Goal: Task Accomplishment & Management: Use online tool/utility

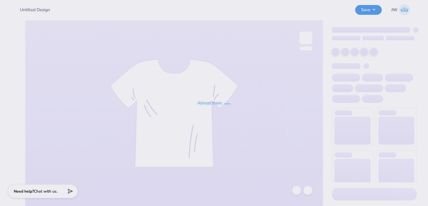
type input "Rack Em Tank Fall '25"
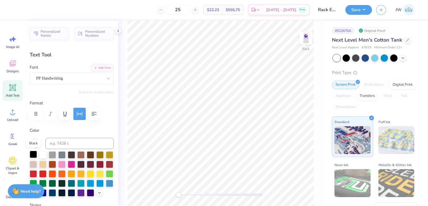
click at [32, 155] on div at bounding box center [33, 154] width 7 height 7
click at [306, 39] on img at bounding box center [305, 38] width 22 height 22
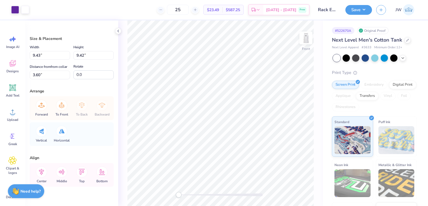
scroll to position [17, 0]
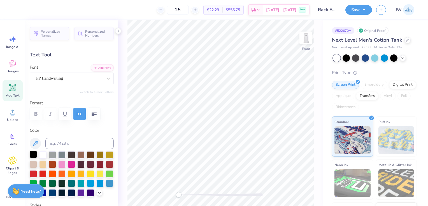
click at [32, 155] on div at bounding box center [33, 154] width 7 height 7
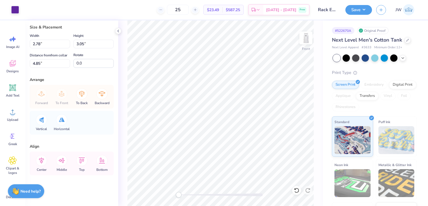
scroll to position [0, 0]
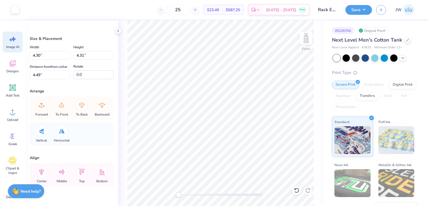
click at [11, 37] on icon at bounding box center [12, 39] width 8 height 8
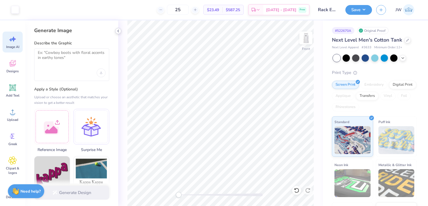
click at [118, 32] on polyline at bounding box center [118, 31] width 1 height 2
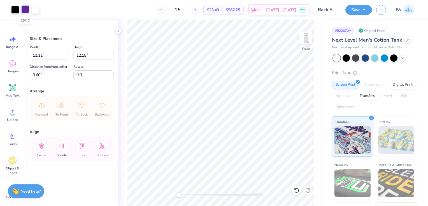
click at [27, 8] on div at bounding box center [25, 9] width 8 height 8
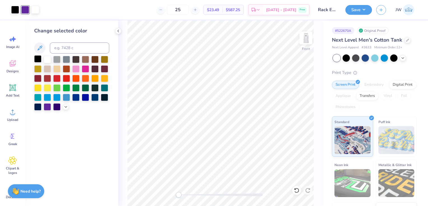
click at [38, 58] on div at bounding box center [37, 58] width 7 height 7
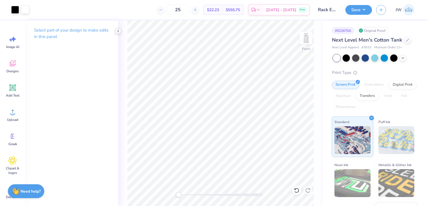
click at [117, 30] on icon at bounding box center [118, 31] width 4 height 4
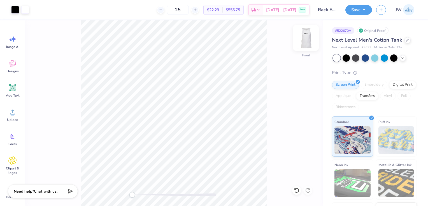
click at [306, 40] on img at bounding box center [305, 38] width 22 height 22
click at [360, 10] on button "Save" at bounding box center [358, 9] width 27 height 10
click at [304, 41] on img at bounding box center [305, 38] width 22 height 22
click at [307, 41] on img at bounding box center [305, 38] width 22 height 22
click at [353, 11] on button "Save" at bounding box center [358, 9] width 27 height 10
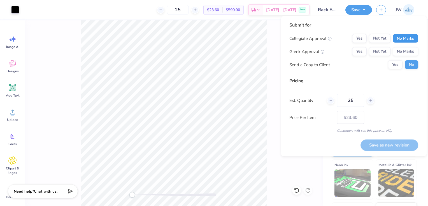
click at [409, 39] on button "No Marks" at bounding box center [404, 38] width 25 height 9
click at [410, 47] on button "No Marks" at bounding box center [404, 51] width 25 height 9
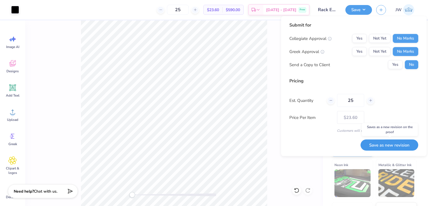
click at [402, 145] on button "Save as new revision" at bounding box center [389, 145] width 58 height 11
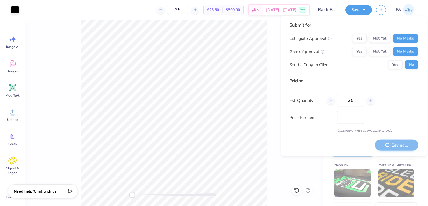
type input "$23.60"
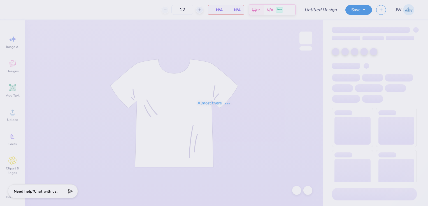
type input "Rack Em Tank Fall '25"
type input "25"
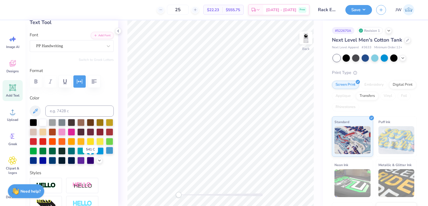
scroll to position [32, 0]
click at [46, 140] on div at bounding box center [42, 141] width 7 height 7
click at [307, 39] on img at bounding box center [305, 38] width 22 height 22
click at [16, 10] on div at bounding box center [15, 9] width 8 height 8
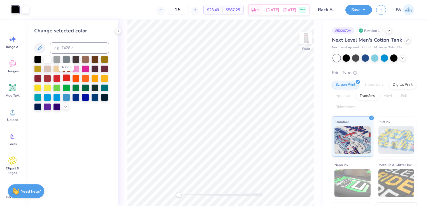
click at [66, 77] on div at bounding box center [66, 77] width 7 height 7
click at [118, 30] on icon at bounding box center [118, 31] width 4 height 4
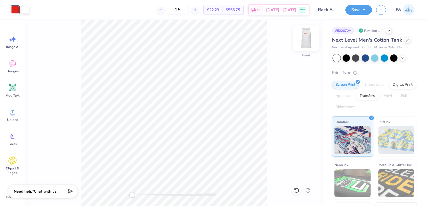
click at [304, 39] on img at bounding box center [305, 38] width 22 height 22
click at [305, 40] on img at bounding box center [305, 38] width 22 height 22
click at [13, 8] on div at bounding box center [15, 10] width 8 height 8
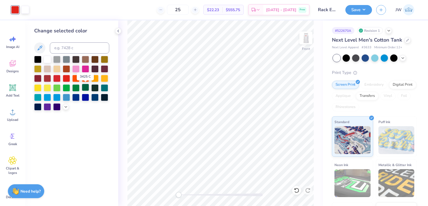
click at [85, 88] on div at bounding box center [85, 87] width 7 height 7
click at [58, 97] on div at bounding box center [56, 96] width 7 height 7
click at [307, 35] on img at bounding box center [305, 38] width 22 height 22
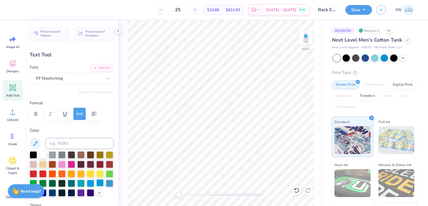
click at [96, 187] on div at bounding box center [99, 183] width 7 height 7
click at [306, 40] on img at bounding box center [305, 38] width 22 height 22
click at [308, 38] on img at bounding box center [305, 38] width 22 height 22
type input "3.54"
click at [357, 10] on button "Save" at bounding box center [358, 9] width 27 height 10
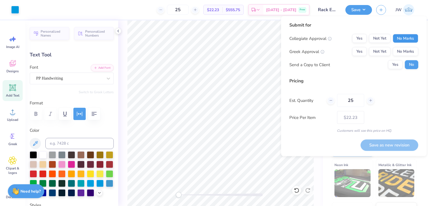
click at [403, 36] on button "No Marks" at bounding box center [404, 38] width 25 height 9
click at [405, 51] on button "No Marks" at bounding box center [404, 51] width 25 height 9
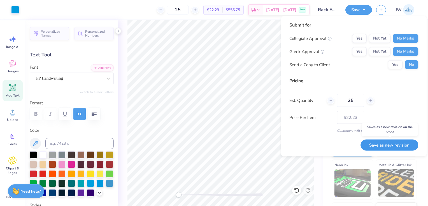
click at [394, 146] on button "Save as new revision" at bounding box center [389, 145] width 58 height 11
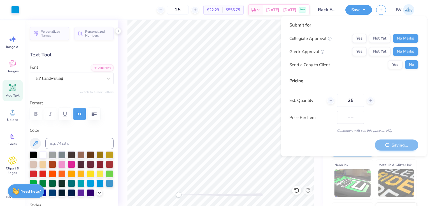
type input "$22.23"
click at [118, 32] on icon at bounding box center [118, 31] width 4 height 4
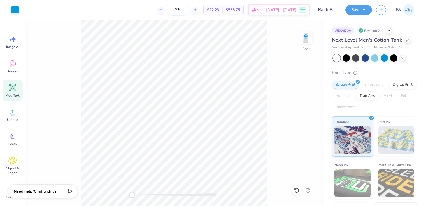
drag, startPoint x: 192, startPoint y: 10, endPoint x: 178, endPoint y: 10, distance: 14.9
click at [178, 10] on input "25" at bounding box center [178, 10] width 22 height 10
type input "1"
type input "2"
type input "3"
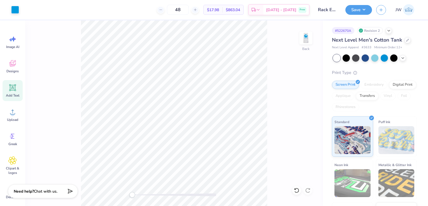
type input "4"
drag, startPoint x: 187, startPoint y: 10, endPoint x: 175, endPoint y: 10, distance: 12.0
click at [175, 10] on input "60" at bounding box center [175, 10] width 22 height 10
drag, startPoint x: 224, startPoint y: 10, endPoint x: 219, endPoint y: 10, distance: 4.5
click at [219, 10] on span "$31.47" at bounding box center [213, 10] width 12 height 6
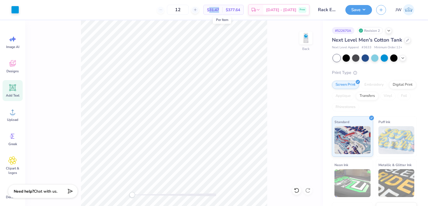
drag, startPoint x: 225, startPoint y: 10, endPoint x: 219, endPoint y: 10, distance: 6.2
click at [219, 10] on div "$31.47 Per Item" at bounding box center [212, 10] width 19 height 10
copy span "31.47"
drag, startPoint x: 194, startPoint y: 8, endPoint x: 177, endPoint y: 10, distance: 17.4
click at [177, 10] on input "12" at bounding box center [178, 10] width 22 height 10
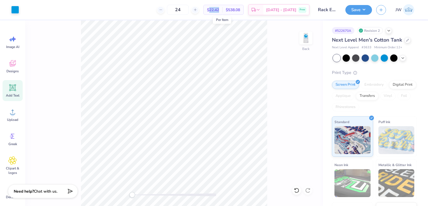
drag, startPoint x: 229, startPoint y: 10, endPoint x: 218, endPoint y: 10, distance: 10.6
click at [218, 10] on div "$22.42 Per Item" at bounding box center [212, 10] width 19 height 10
copy span "22.42"
drag, startPoint x: 191, startPoint y: 11, endPoint x: 180, endPoint y: 10, distance: 10.9
click at [180, 10] on input "24" at bounding box center [178, 10] width 22 height 10
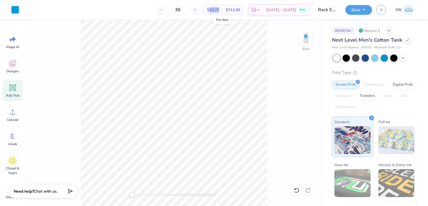
drag, startPoint x: 228, startPoint y: 11, endPoint x: 217, endPoint y: 10, distance: 11.2
click at [217, 10] on div "$19.75 Per Item" at bounding box center [212, 10] width 19 height 10
copy span "19.75"
drag, startPoint x: 192, startPoint y: 11, endPoint x: 170, endPoint y: 10, distance: 21.8
click at [170, 10] on div "36" at bounding box center [178, 10] width 42 height 10
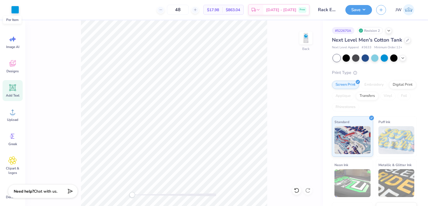
type input "48"
drag, startPoint x: 229, startPoint y: 10, endPoint x: 217, endPoint y: 7, distance: 12.7
click at [217, 7] on div "$17.98 Per Item" at bounding box center [212, 10] width 19 height 10
copy span "17.98"
